Goal: Transaction & Acquisition: Book appointment/travel/reservation

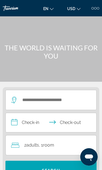
click at [95, 7] on div at bounding box center [95, 8] width 2 height 2
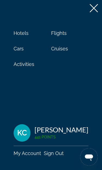
click at [59, 47] on span "Cruises" at bounding box center [59, 49] width 17 height 6
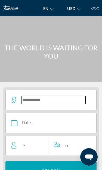
click at [67, 103] on input "Select cruise destination" at bounding box center [54, 100] width 64 height 8
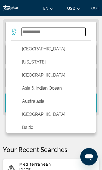
scroll to position [7, 0]
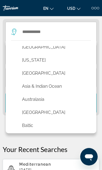
click at [58, 113] on button "[GEOGRAPHIC_DATA]" at bounding box center [52, 113] width 66 height 10
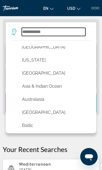
type input "*******"
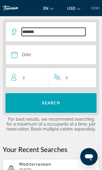
scroll to position [68, 0]
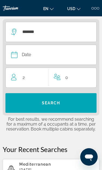
click at [60, 62] on button "Date January February March April May June July August September October Novemb…" at bounding box center [48, 55] width 74 height 20
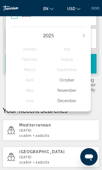
scroll to position [107, 0]
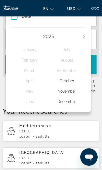
click at [83, 37] on icon "Next year" at bounding box center [83, 36] width 3 height 3
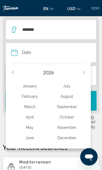
scroll to position [68, 0]
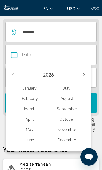
click at [71, 100] on div "August" at bounding box center [67, 99] width 37 height 10
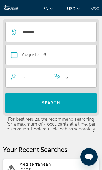
click at [59, 106] on span "Search" at bounding box center [50, 103] width 91 height 13
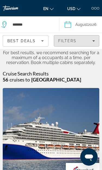
click at [92, 42] on icon "Filters" at bounding box center [93, 41] width 3 height 3
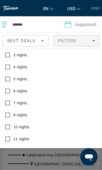
scroll to position [158, 0]
click at [67, 159] on span "Show Results" at bounding box center [65, 157] width 37 height 4
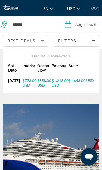
scroll to position [236, 0]
